Goal: Leave review/rating: Leave review/rating

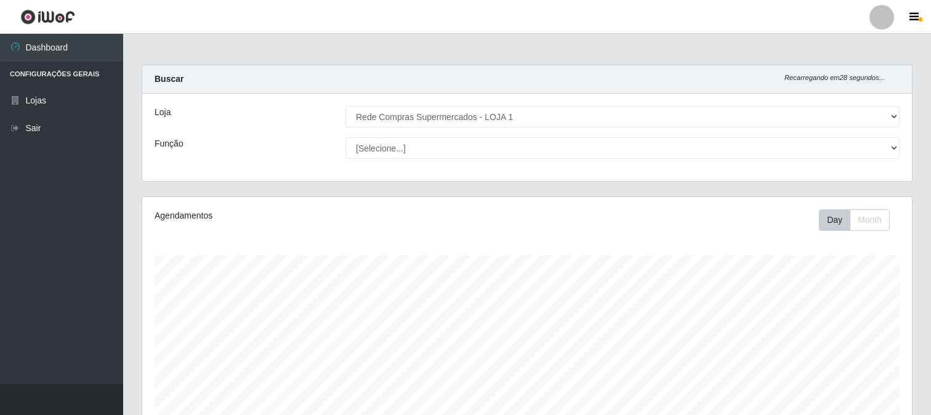
select select "158"
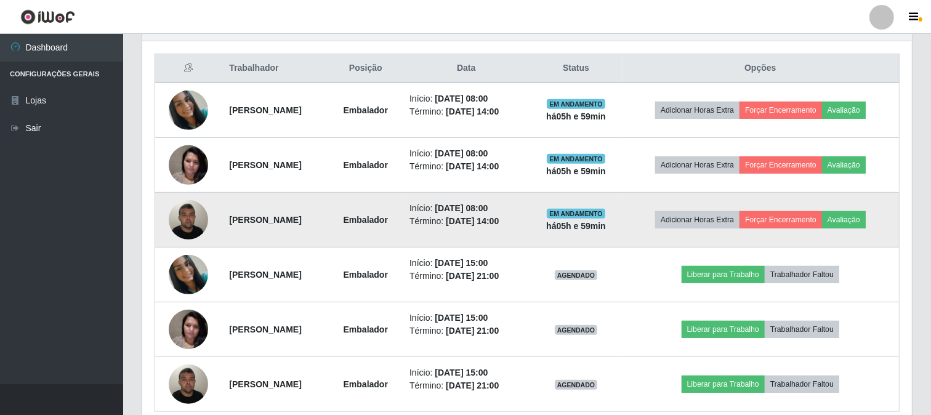
scroll to position [255, 769]
click at [842, 219] on button "Avaliação" at bounding box center [844, 219] width 44 height 17
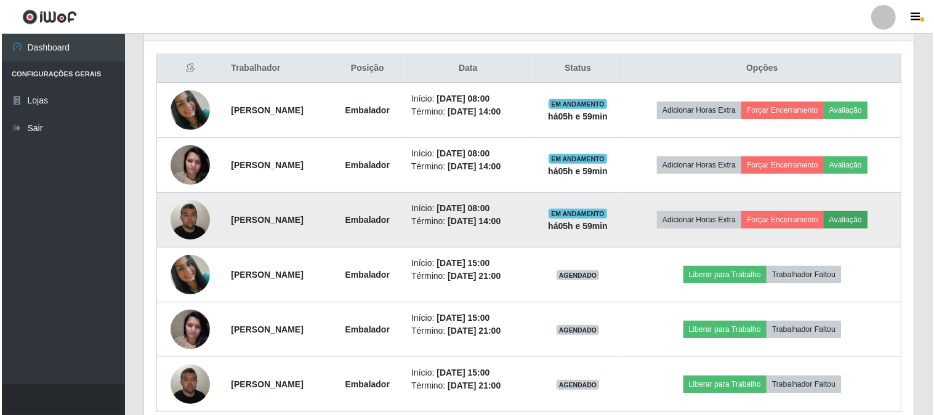
scroll to position [255, 761]
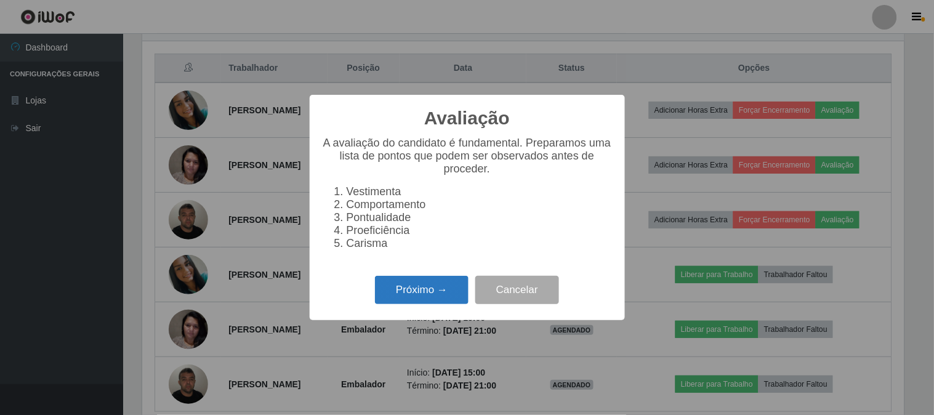
click at [452, 283] on button "Próximo →" at bounding box center [422, 290] width 94 height 29
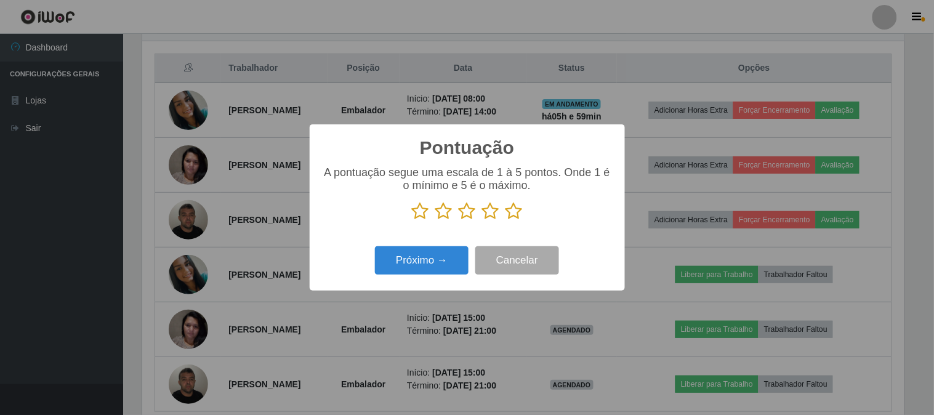
click at [518, 210] on icon at bounding box center [513, 211] width 17 height 18
click at [505, 220] on input "radio" at bounding box center [505, 220] width 0 height 0
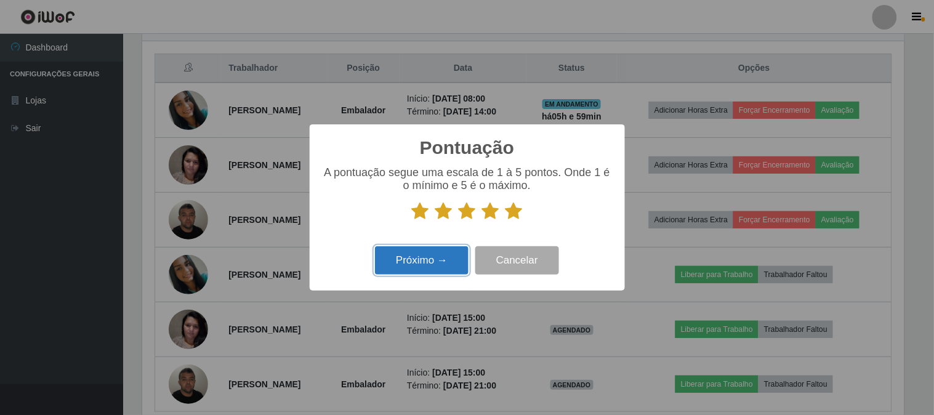
click at [440, 257] on button "Próximo →" at bounding box center [422, 260] width 94 height 29
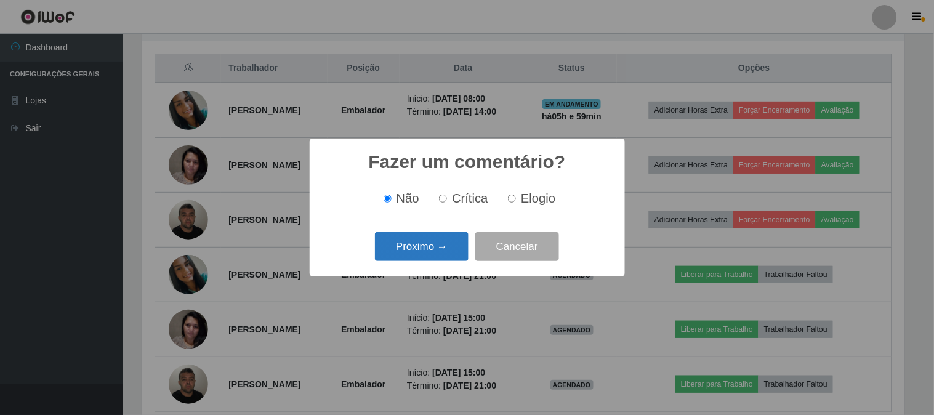
click at [431, 249] on button "Próximo →" at bounding box center [422, 246] width 94 height 29
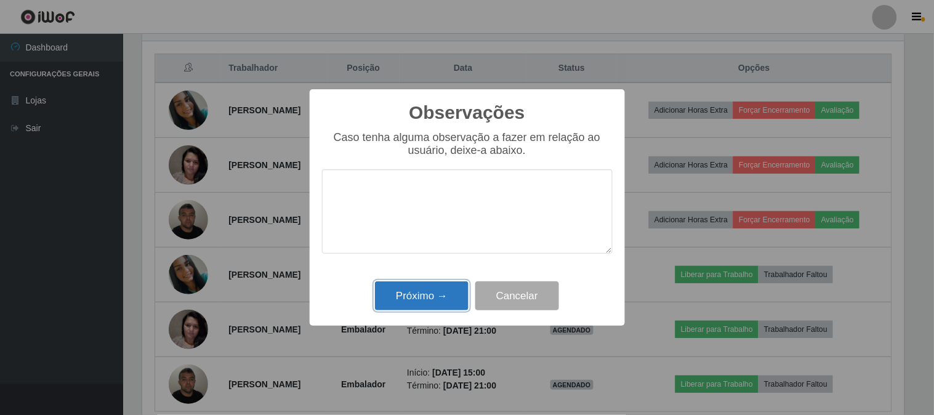
click at [436, 286] on button "Próximo →" at bounding box center [422, 295] width 94 height 29
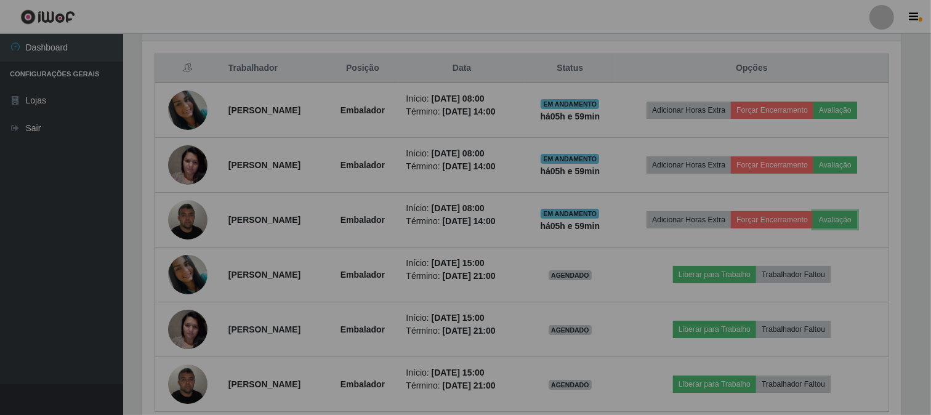
scroll to position [255, 769]
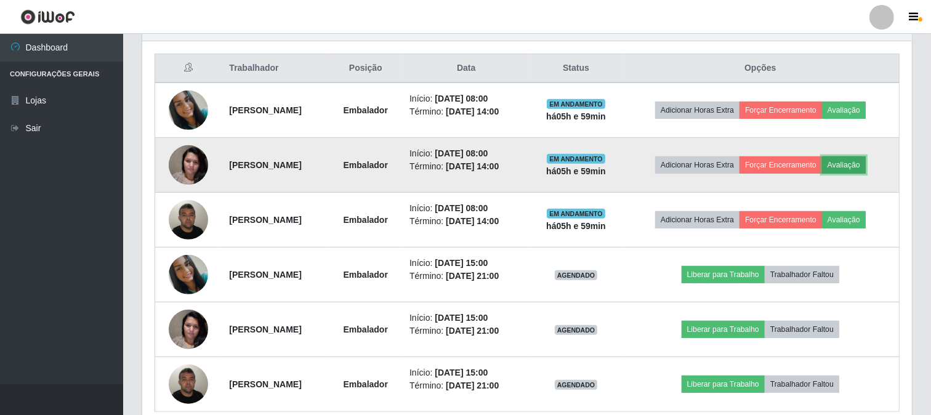
click at [860, 162] on button "Avaliação" at bounding box center [844, 164] width 44 height 17
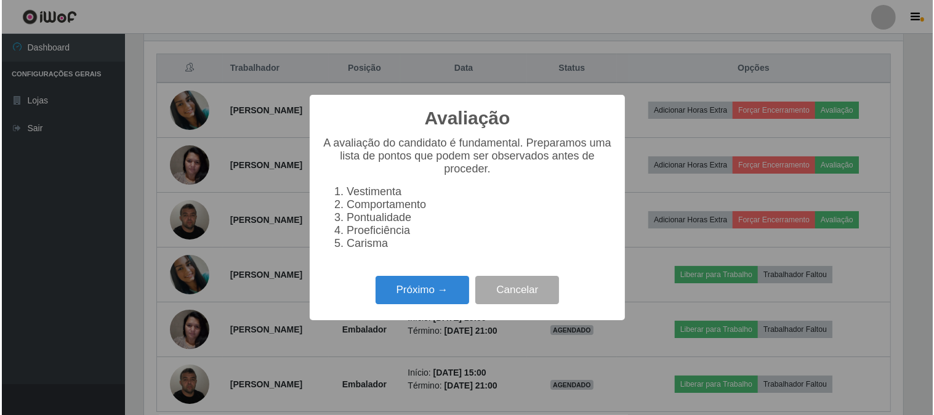
scroll to position [255, 761]
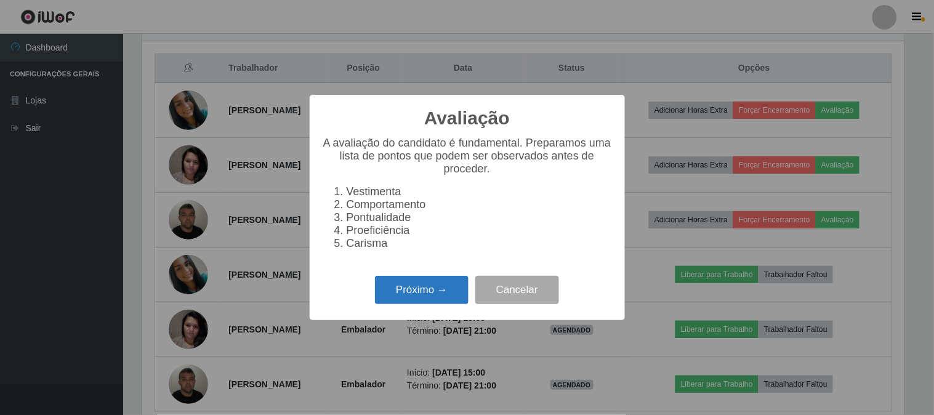
click at [402, 279] on button "Próximo →" at bounding box center [422, 290] width 94 height 29
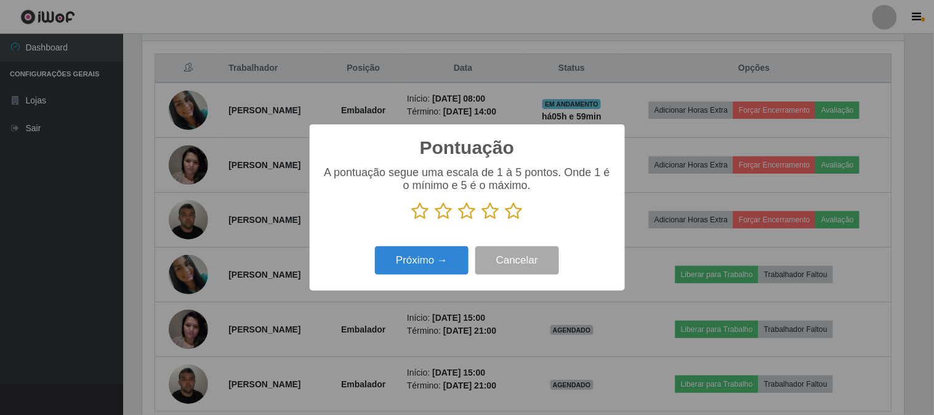
click at [519, 209] on icon at bounding box center [513, 211] width 17 height 18
click at [505, 220] on input "radio" at bounding box center [505, 220] width 0 height 0
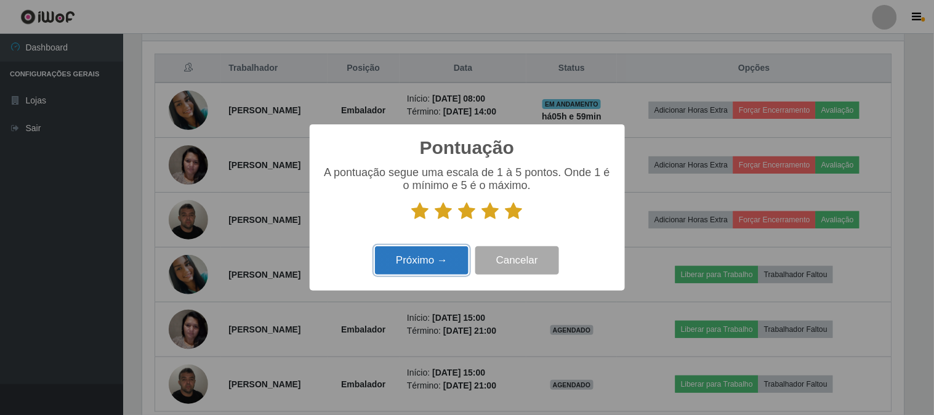
click at [404, 259] on button "Próximo →" at bounding box center [422, 260] width 94 height 29
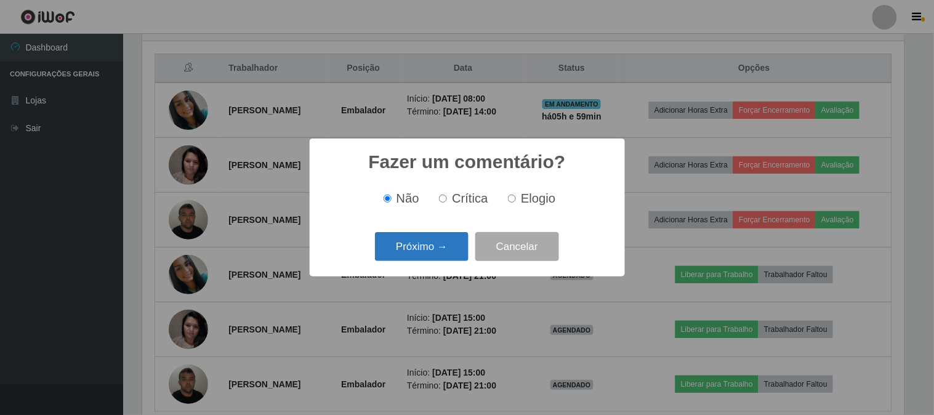
click at [457, 240] on button "Próximo →" at bounding box center [422, 246] width 94 height 29
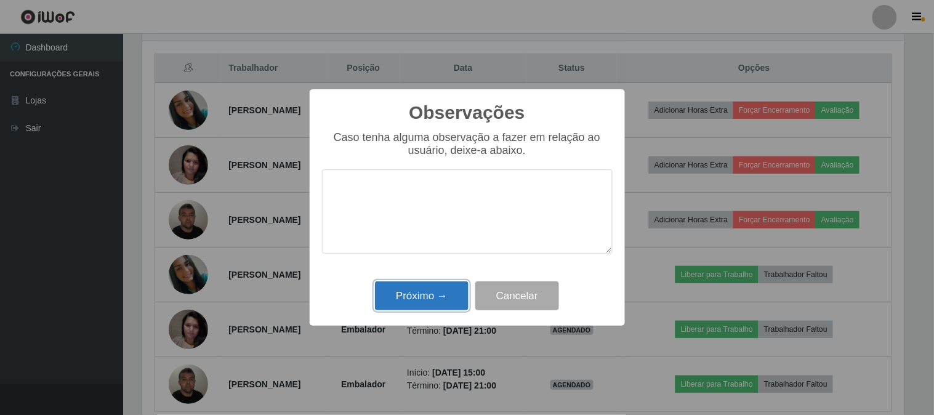
click at [438, 292] on button "Próximo →" at bounding box center [422, 295] width 94 height 29
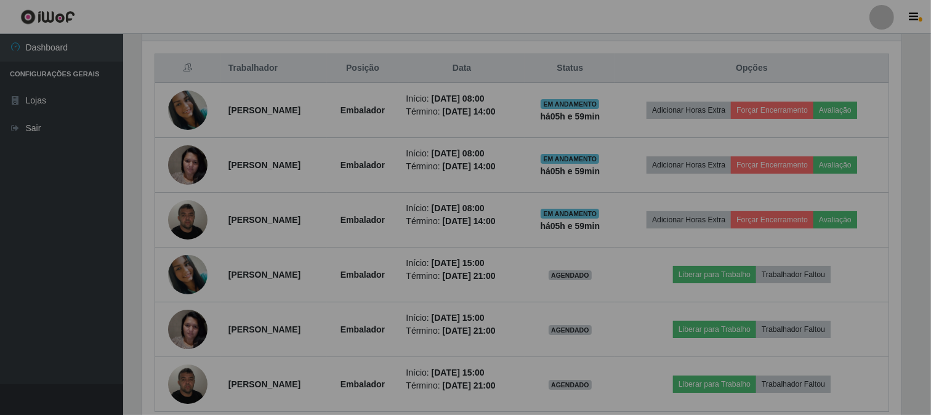
scroll to position [255, 769]
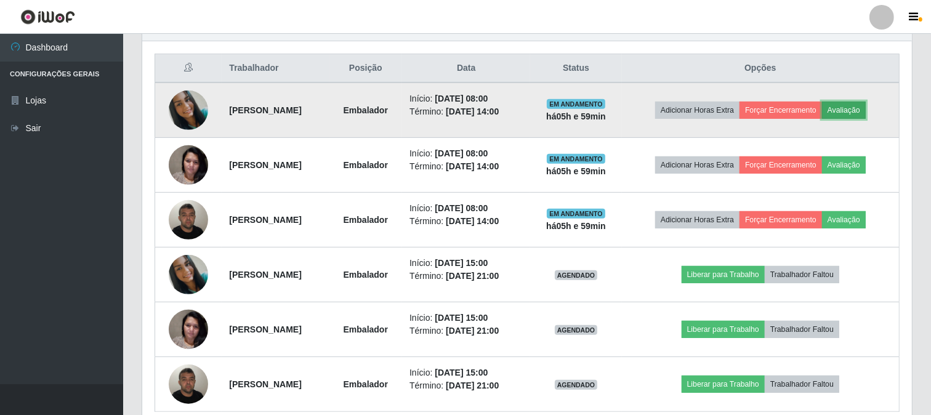
click at [859, 103] on button "Avaliação" at bounding box center [844, 110] width 44 height 17
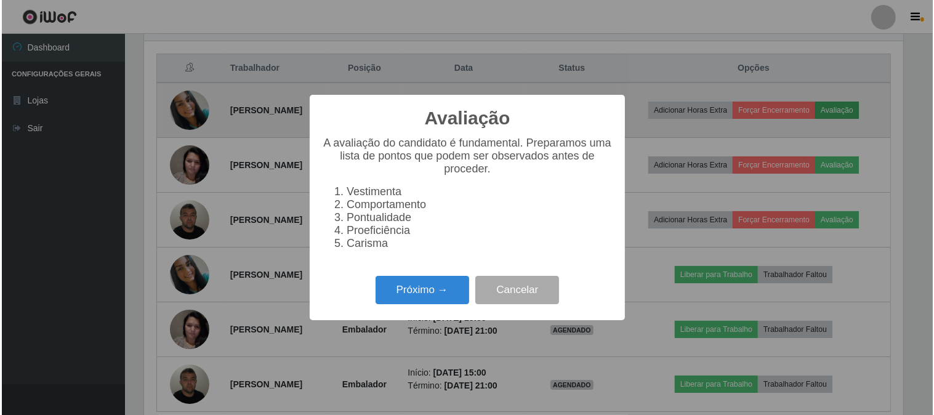
scroll to position [255, 761]
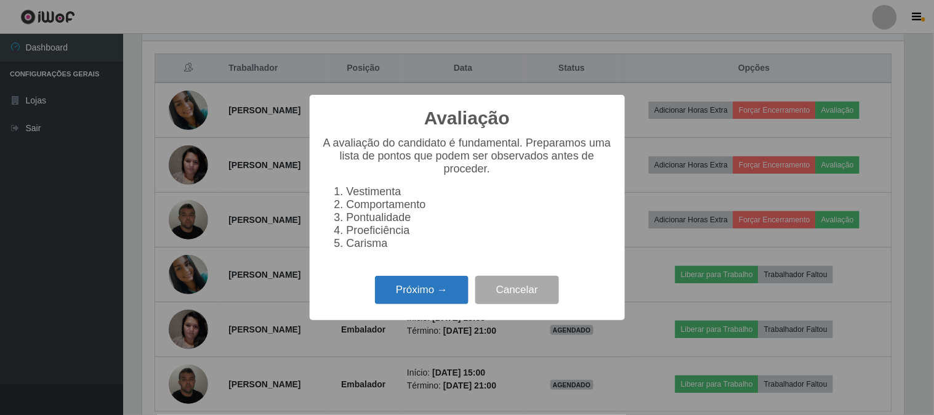
click at [462, 291] on button "Próximo →" at bounding box center [422, 290] width 94 height 29
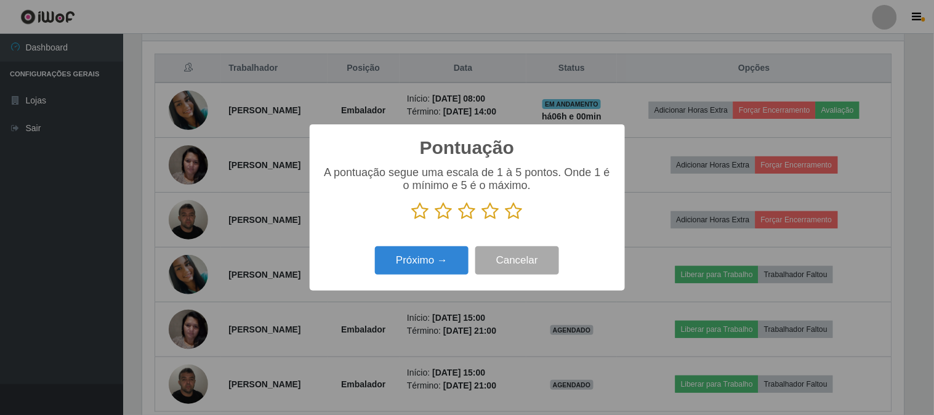
click at [511, 212] on icon at bounding box center [513, 211] width 17 height 18
click at [505, 220] on input "radio" at bounding box center [505, 220] width 0 height 0
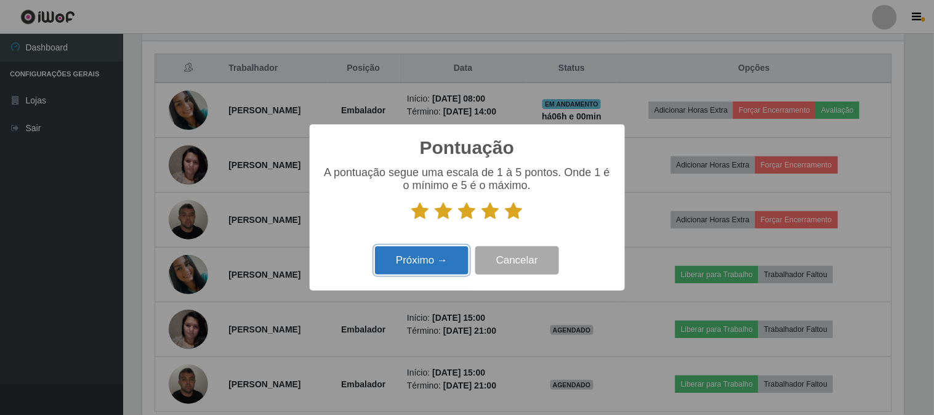
click at [417, 265] on button "Próximo →" at bounding box center [422, 260] width 94 height 29
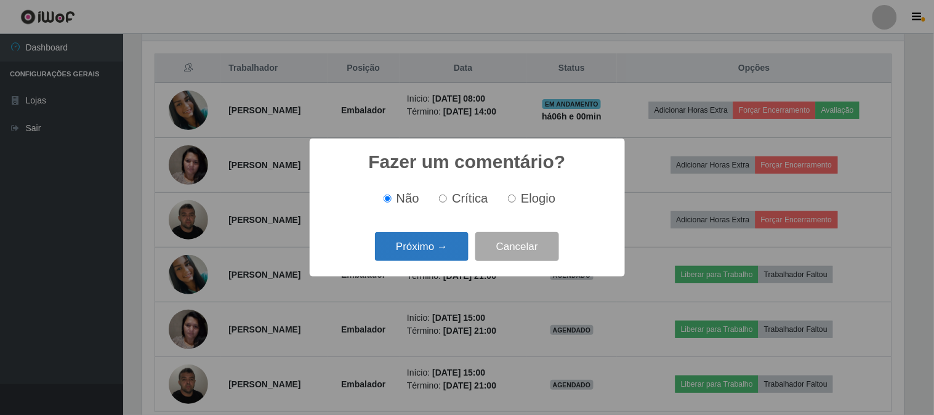
click at [439, 248] on button "Próximo →" at bounding box center [422, 246] width 94 height 29
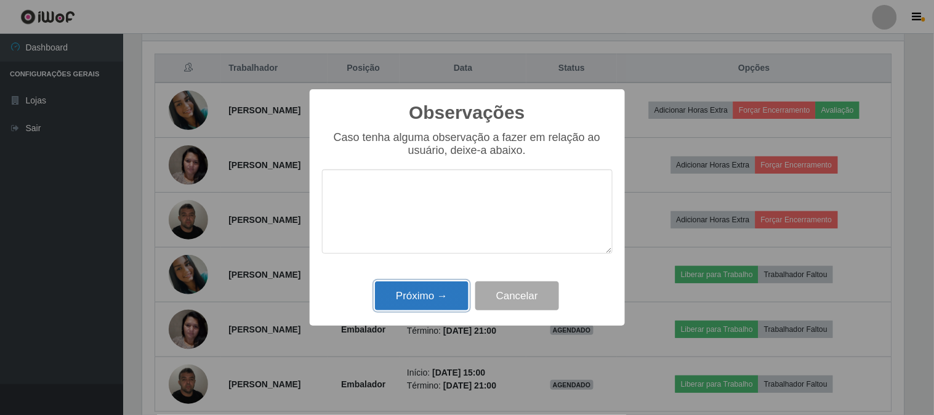
click at [439, 300] on button "Próximo →" at bounding box center [422, 295] width 94 height 29
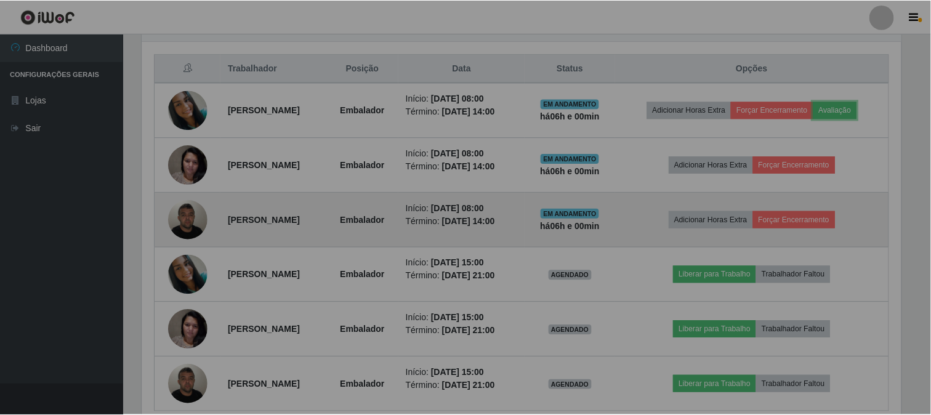
scroll to position [255, 769]
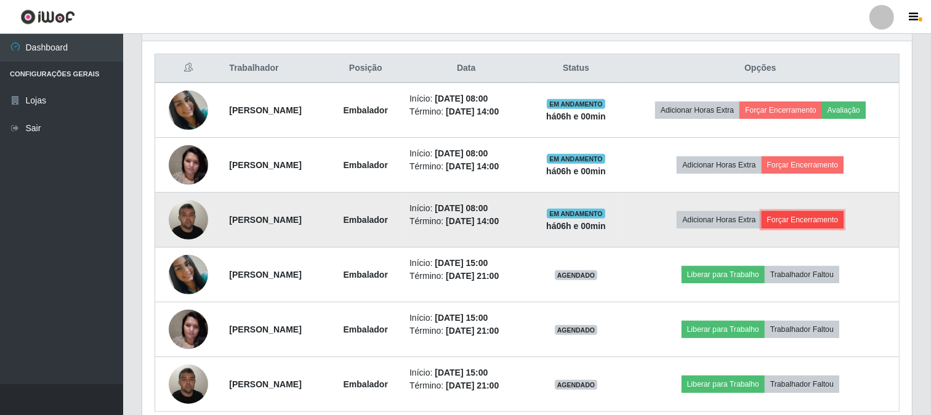
click at [833, 219] on button "Forçar Encerramento" at bounding box center [802, 219] width 82 height 17
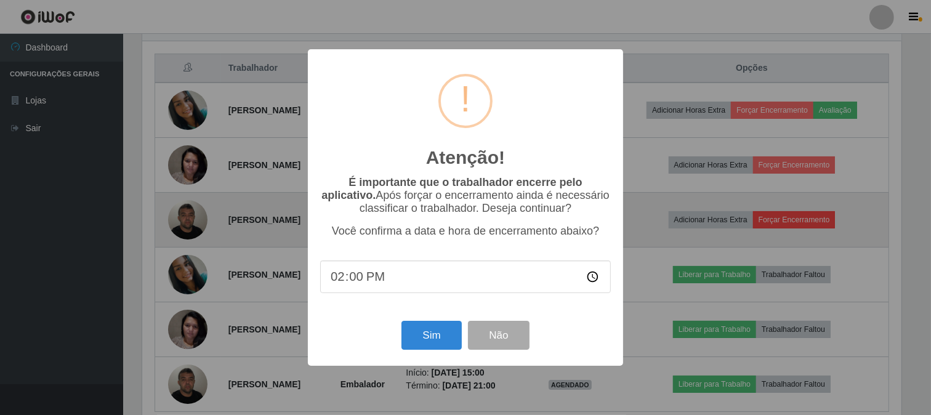
scroll to position [255, 761]
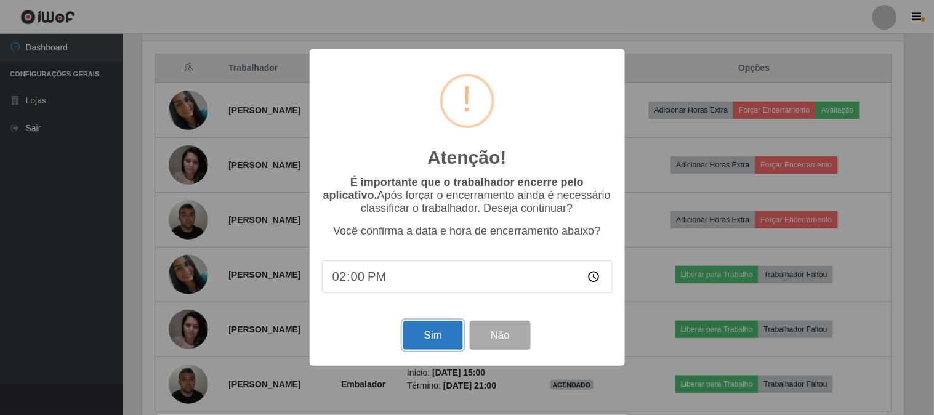
click at [441, 333] on button "Sim" at bounding box center [433, 335] width 60 height 29
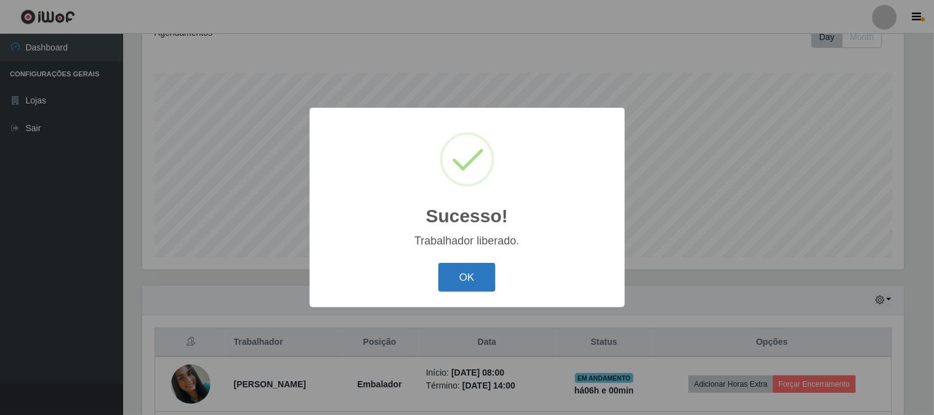
click at [468, 281] on button "OK" at bounding box center [466, 277] width 57 height 29
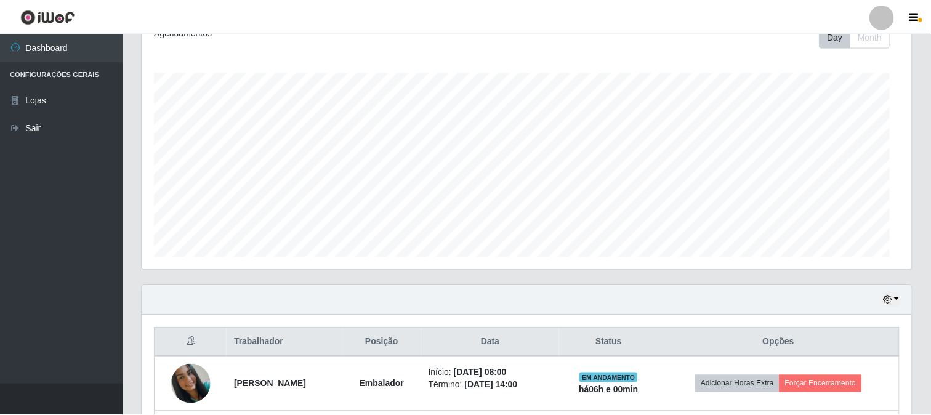
scroll to position [0, 0]
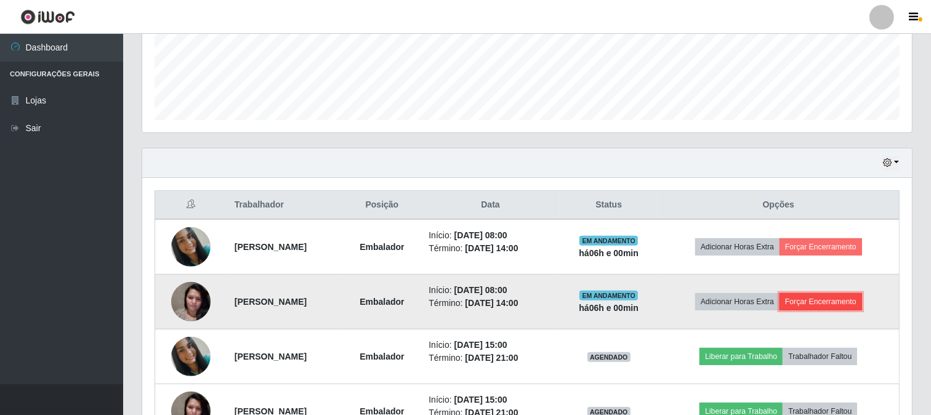
click at [821, 304] on button "Forçar Encerramento" at bounding box center [820, 301] width 82 height 17
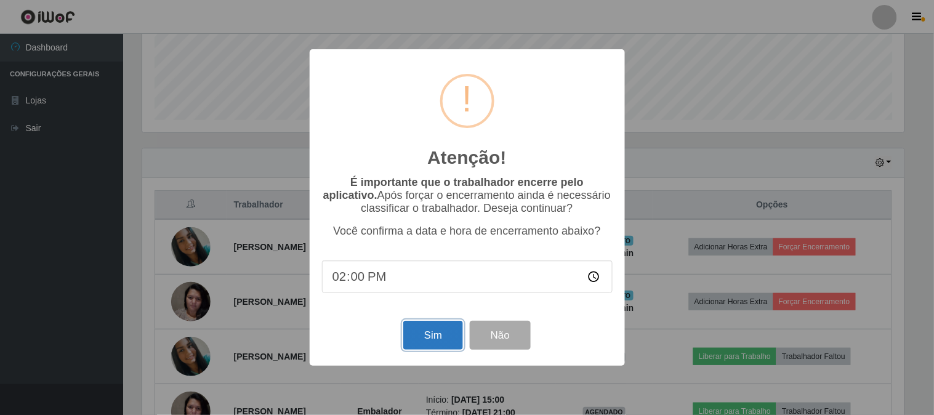
click at [441, 337] on button "Sim" at bounding box center [433, 335] width 60 height 29
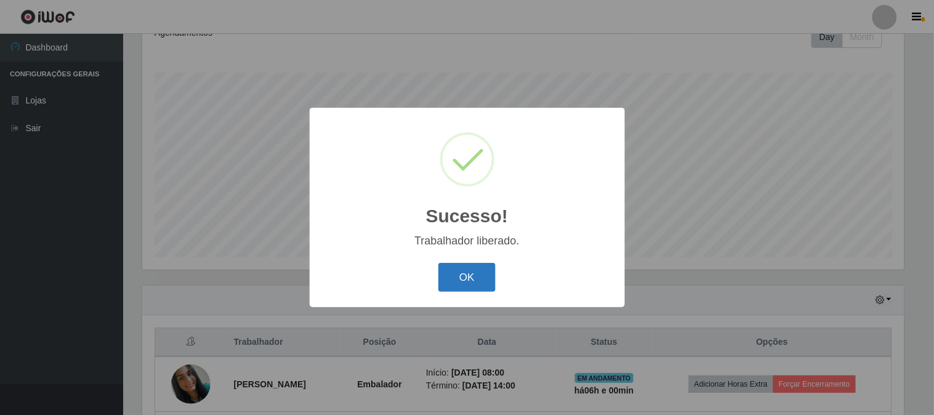
click at [472, 276] on button "OK" at bounding box center [466, 277] width 57 height 29
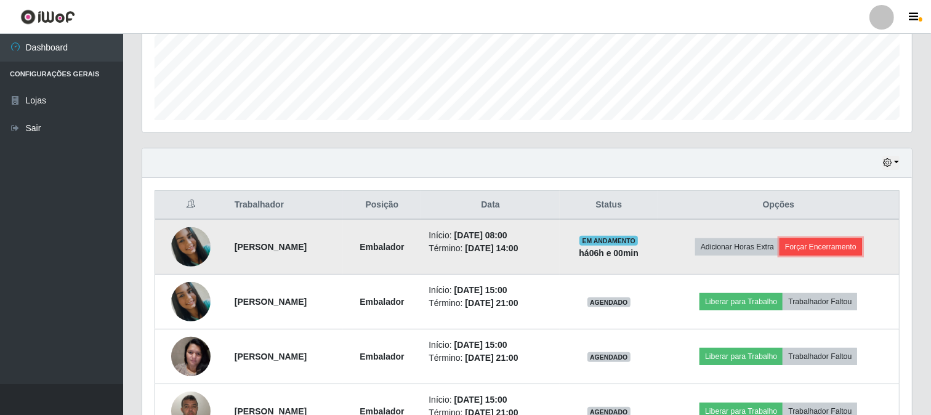
click at [858, 241] on button "Forçar Encerramento" at bounding box center [820, 246] width 82 height 17
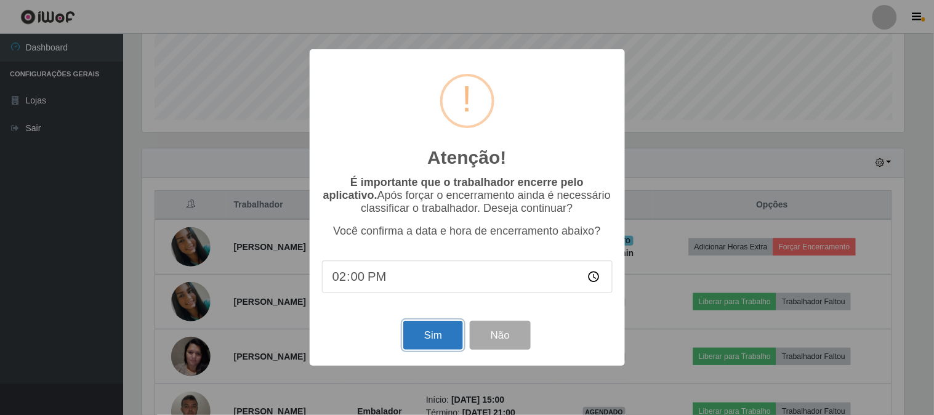
click at [441, 329] on button "Sim" at bounding box center [433, 335] width 60 height 29
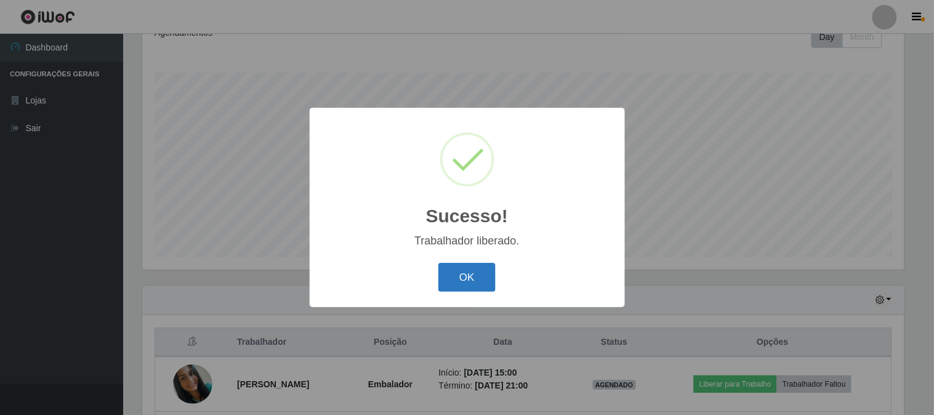
click at [462, 268] on button "OK" at bounding box center [466, 277] width 57 height 29
